Goal: Task Accomplishment & Management: Complete application form

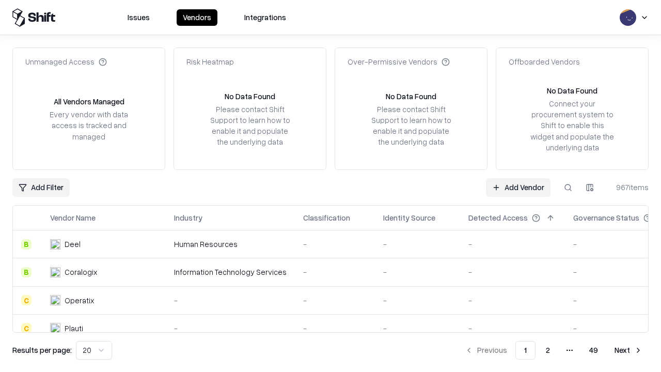
click at [518, 187] on link "Add Vendor" at bounding box center [518, 187] width 65 height 19
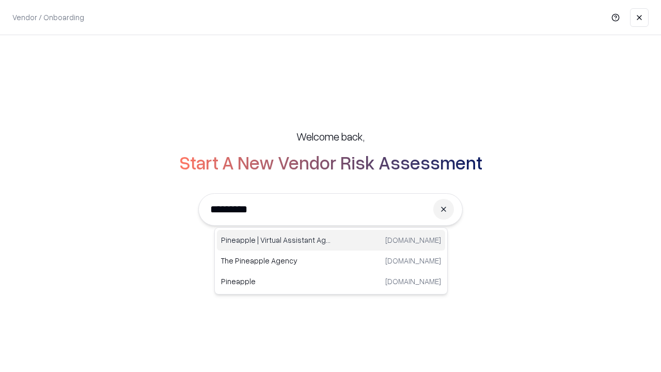
click at [331, 240] on div "Pineapple | Virtual Assistant Agency [DOMAIN_NAME]" at bounding box center [331, 240] width 228 height 21
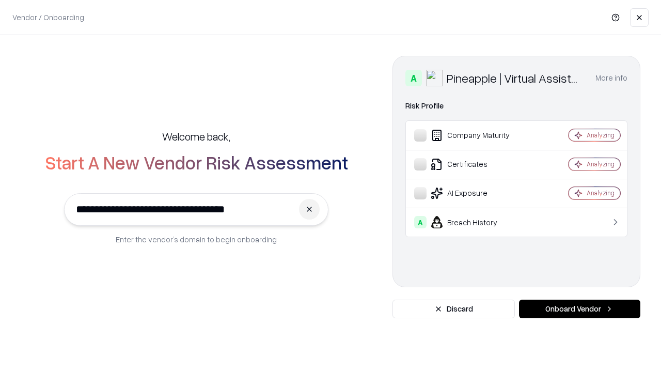
type input "**********"
click at [579, 309] on button "Onboard Vendor" at bounding box center [579, 308] width 121 height 19
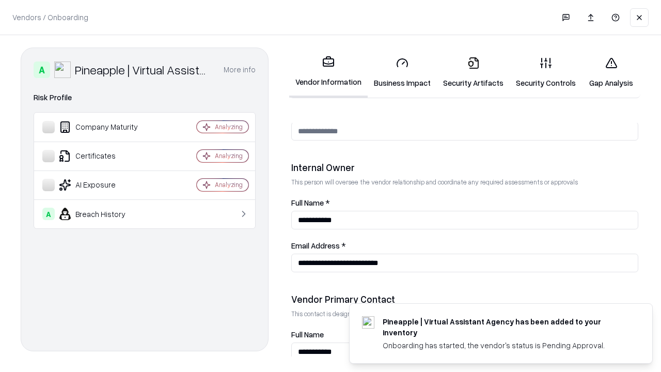
scroll to position [535, 0]
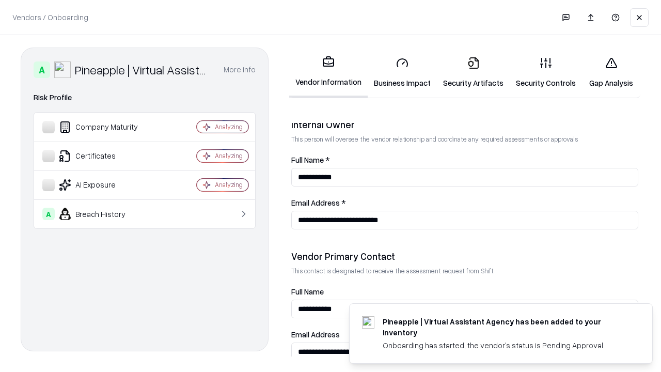
click at [473, 72] on link "Security Artifacts" at bounding box center [473, 73] width 73 height 48
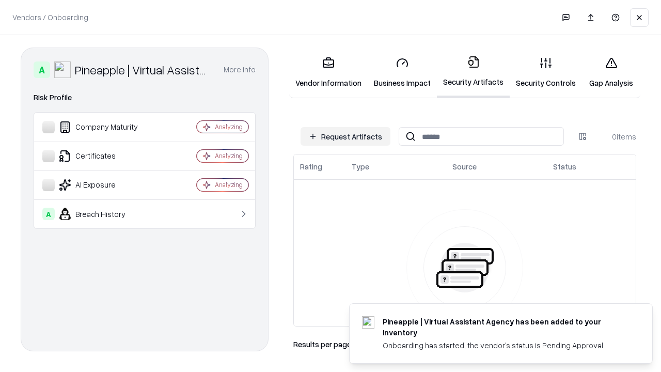
click at [345, 136] on button "Request Artifacts" at bounding box center [346, 136] width 90 height 19
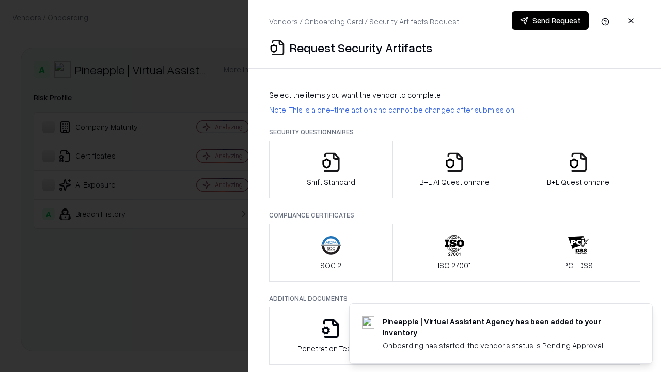
click at [578, 169] on icon "button" at bounding box center [578, 162] width 21 height 21
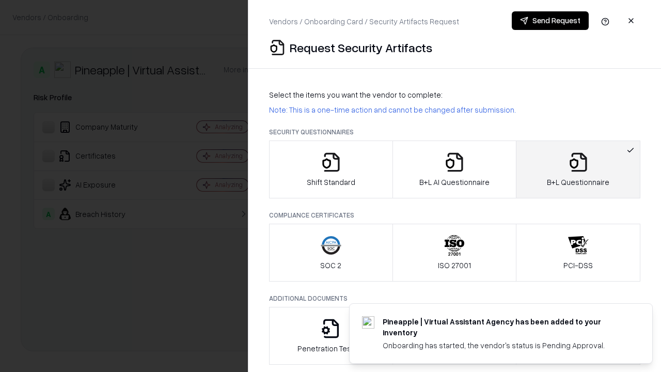
click at [454, 169] on icon "button" at bounding box center [454, 162] width 21 height 21
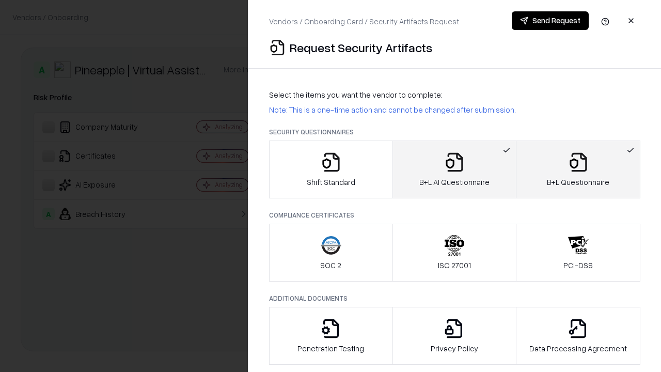
click at [550, 21] on button "Send Request" at bounding box center [550, 20] width 77 height 19
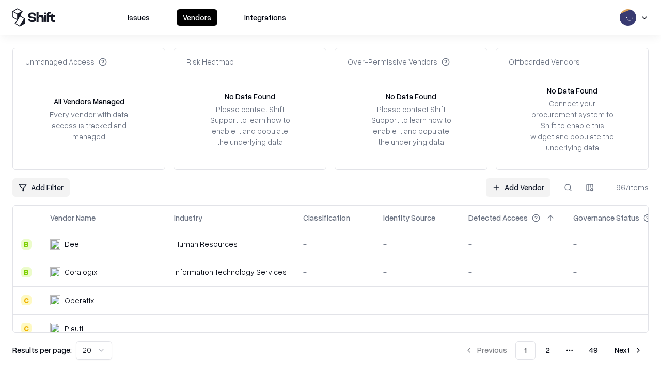
click at [568, 187] on button at bounding box center [568, 187] width 19 height 19
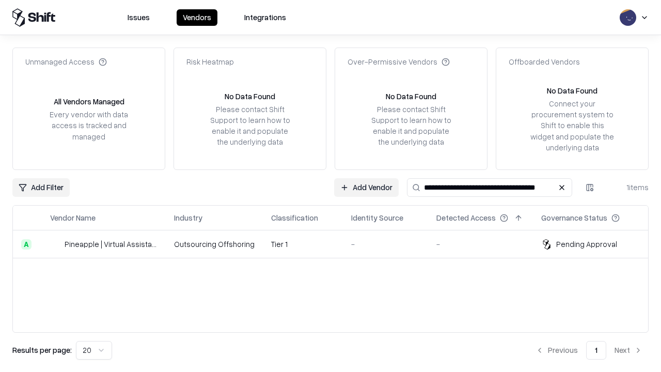
type input "**********"
click at [337, 244] on td "Tier 1" at bounding box center [303, 244] width 80 height 28
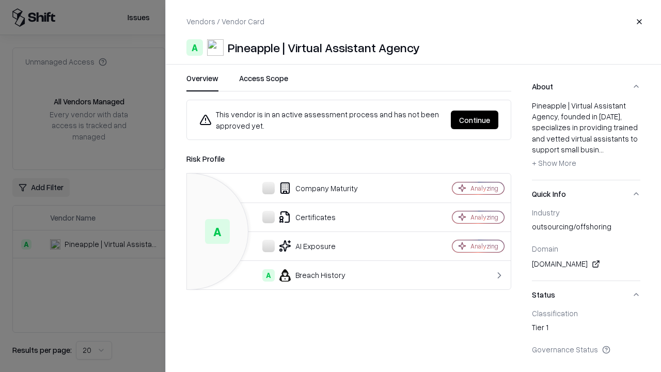
click at [475, 120] on button "Continue" at bounding box center [475, 120] width 48 height 19
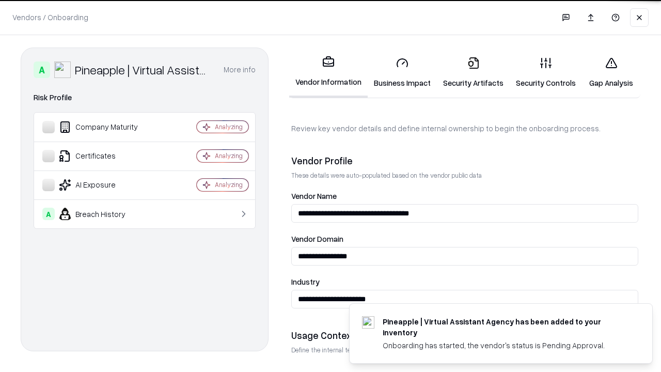
click at [473, 72] on link "Security Artifacts" at bounding box center [473, 73] width 73 height 48
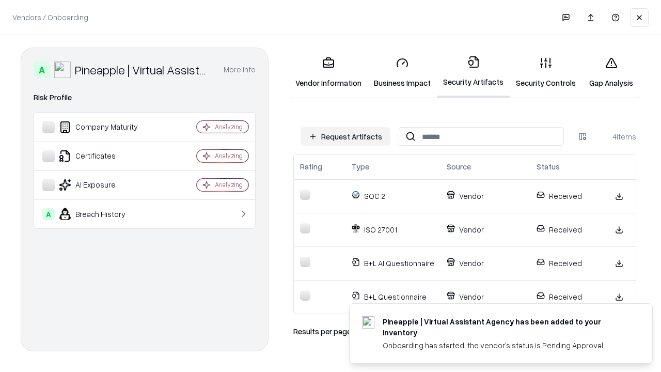
click at [611, 72] on link "Gap Analysis" at bounding box center [611, 73] width 58 height 48
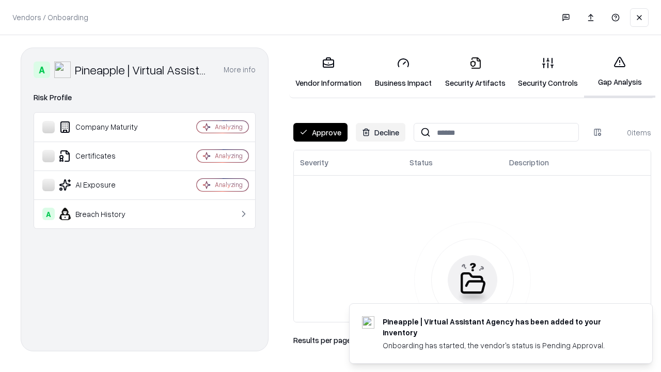
click at [320, 132] on button "Approve" at bounding box center [320, 132] width 54 height 19
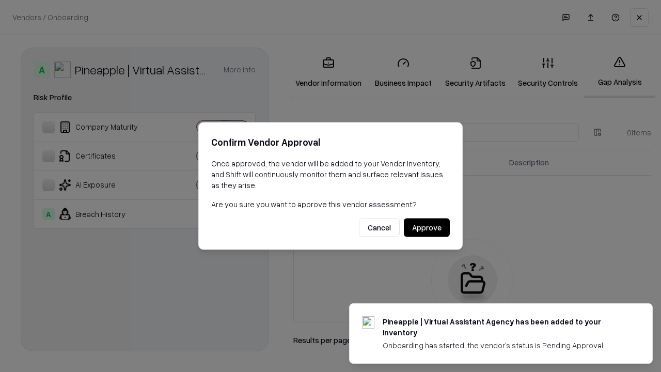
click at [427, 227] on button "Approve" at bounding box center [427, 227] width 46 height 19
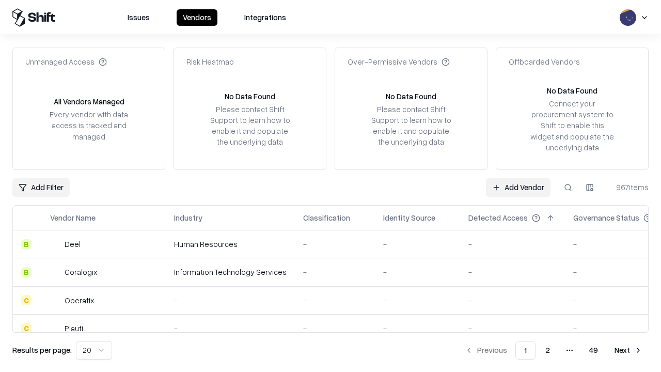
type input "**********"
click at [518, 187] on link "Add Vendor" at bounding box center [518, 187] width 65 height 19
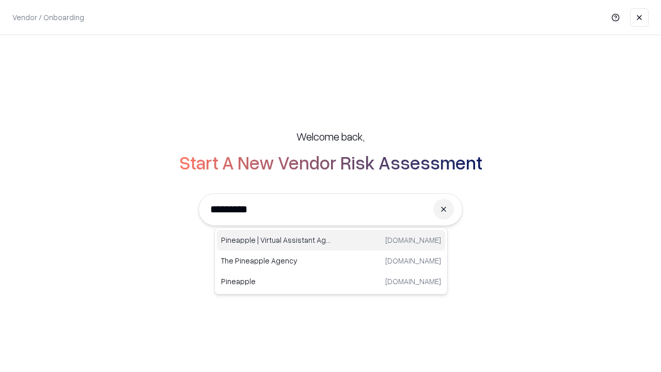
click at [331, 240] on div "Pineapple | Virtual Assistant Agency trypineapple.com" at bounding box center [331, 240] width 228 height 21
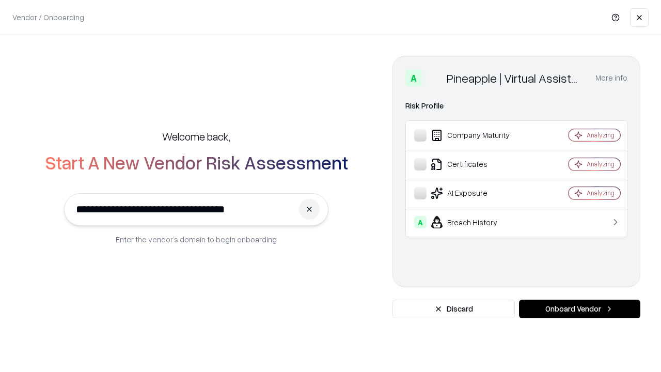
type input "**********"
click at [579, 309] on button "Onboard Vendor" at bounding box center [579, 308] width 121 height 19
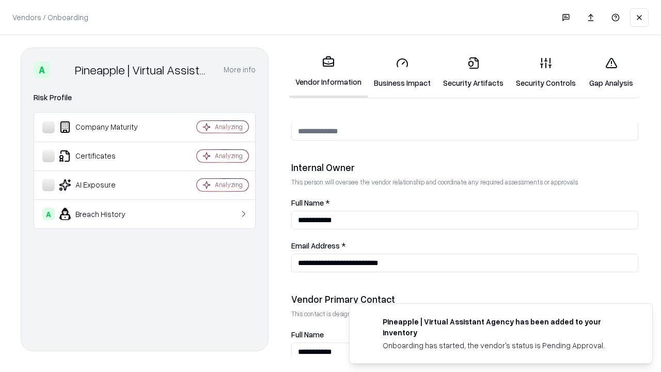
scroll to position [535, 0]
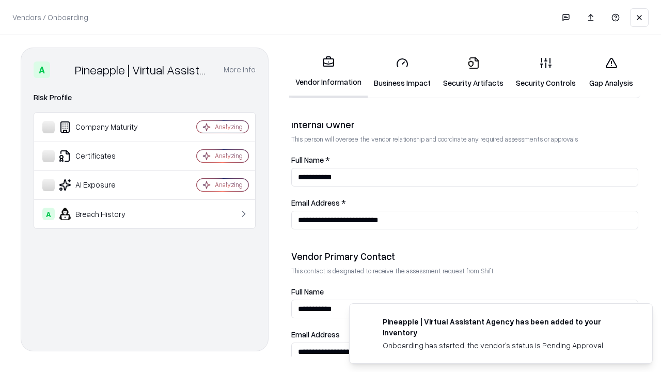
click at [611, 72] on link "Gap Analysis" at bounding box center [611, 73] width 58 height 48
